Goal: Task Accomplishment & Management: Manage account settings

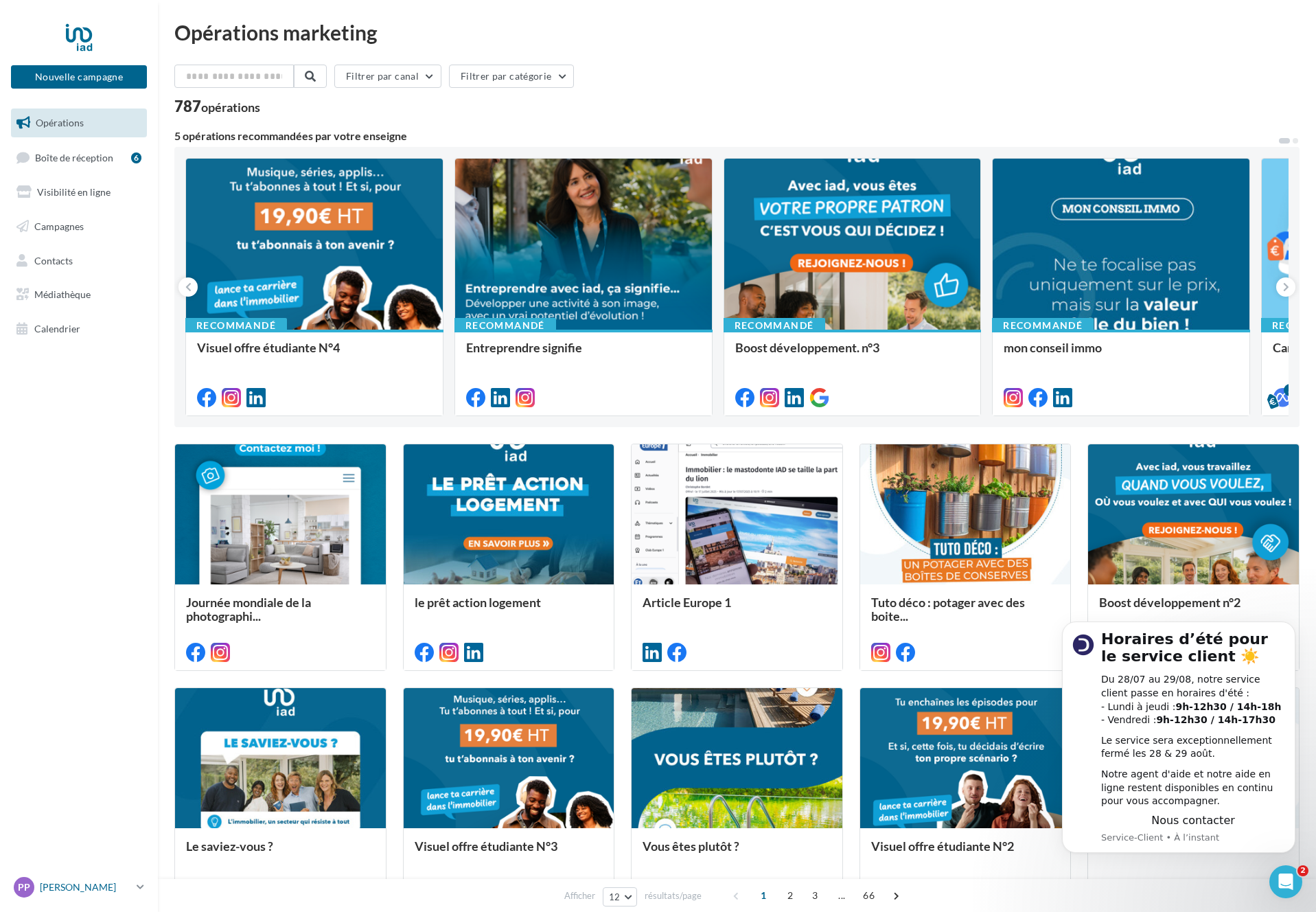
click at [126, 892] on p "[PERSON_NAME]" at bounding box center [85, 887] width 91 height 13
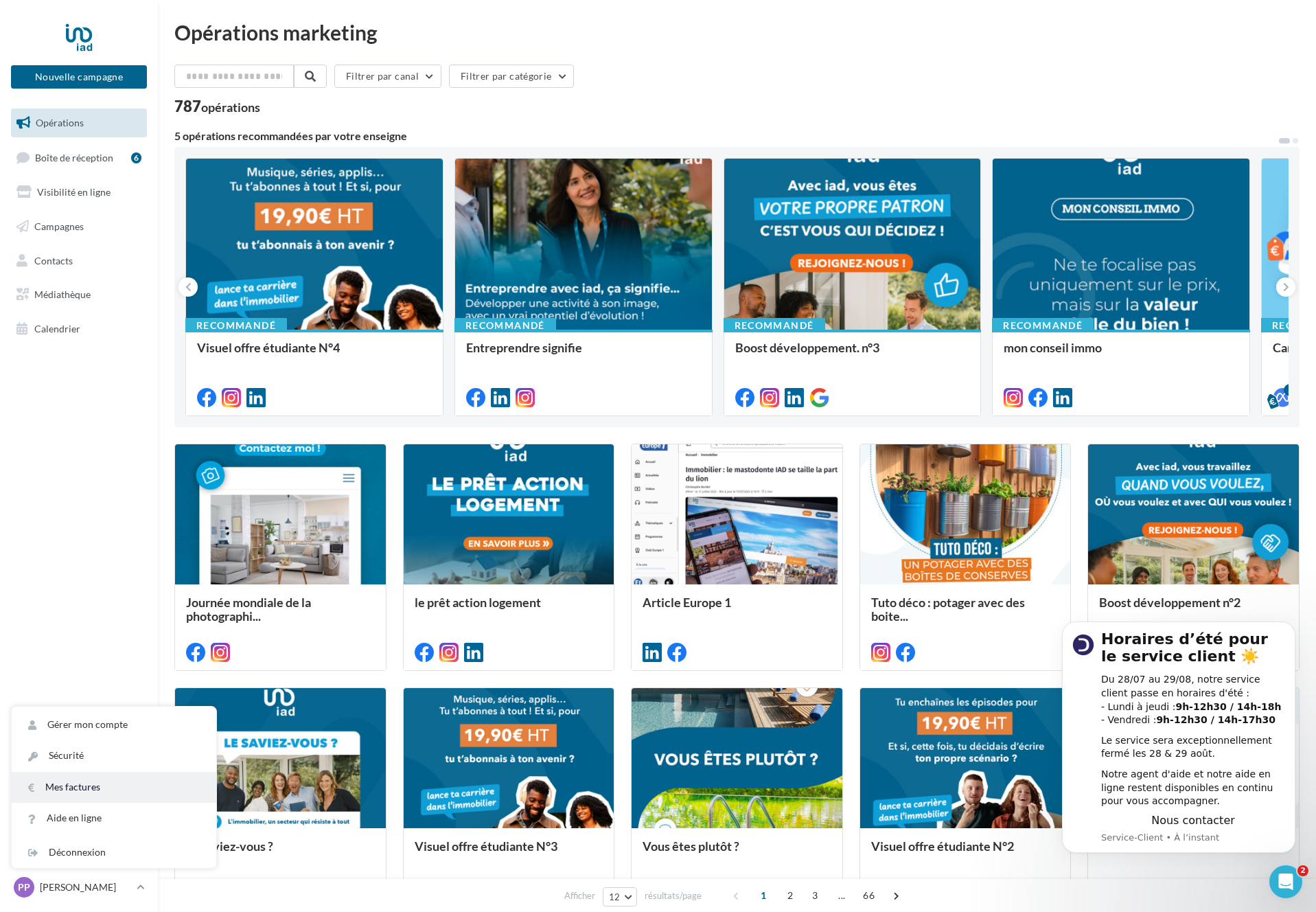
click at [90, 793] on link "Mes factures" at bounding box center [114, 787] width 204 height 31
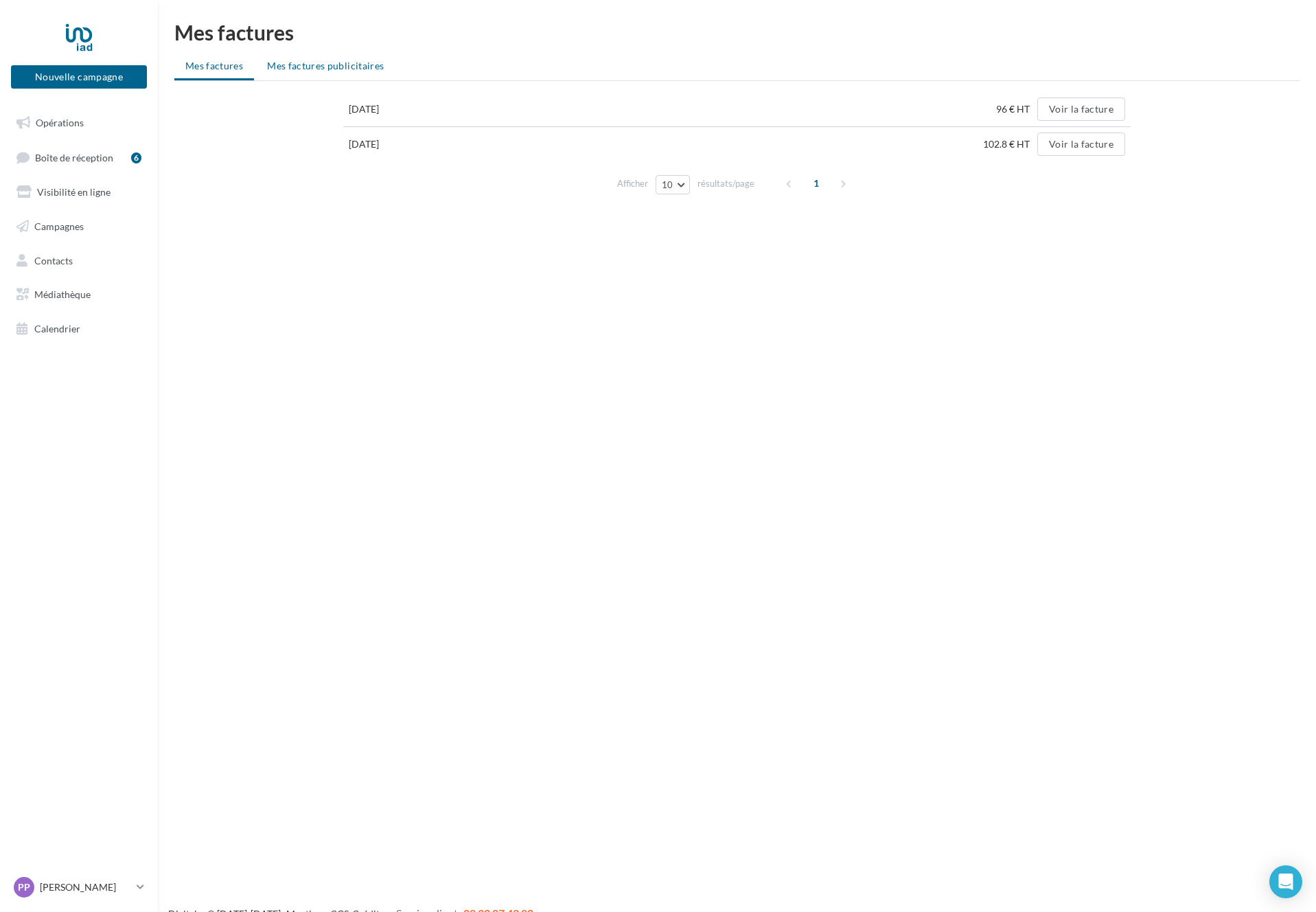
click at [342, 70] on span "Mes factures publicitaires" at bounding box center [325, 66] width 116 height 12
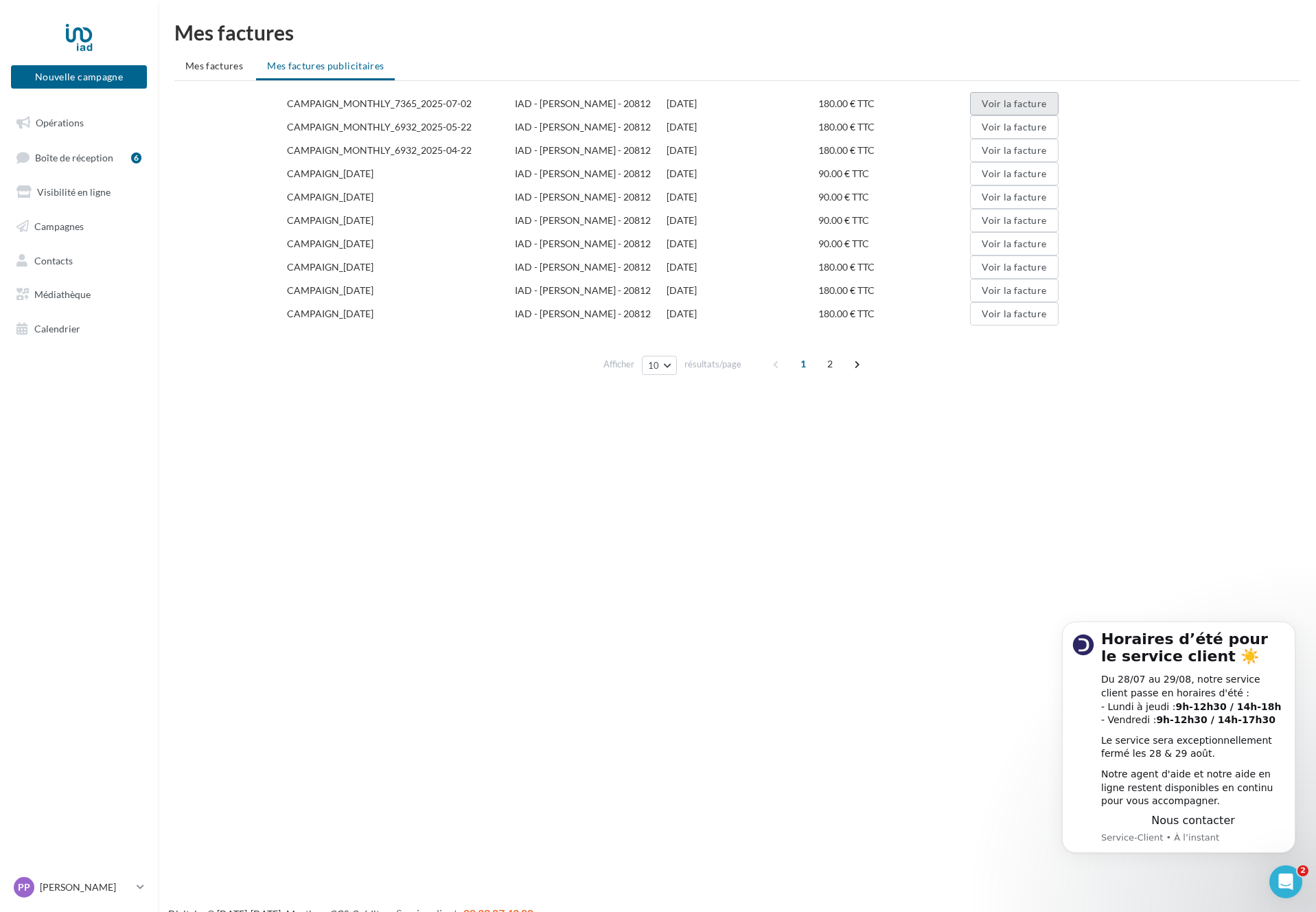
click at [1009, 107] on button "Voir la facture" at bounding box center [1014, 103] width 88 height 23
